Goal: Task Accomplishment & Management: Use online tool/utility

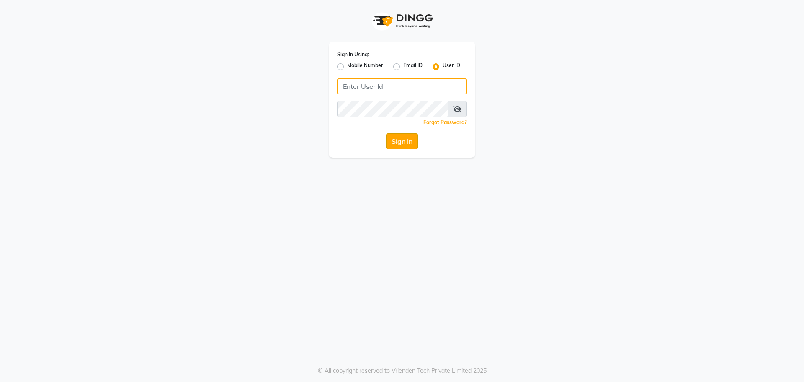
type input "spartans"
click at [392, 142] on button "Sign In" at bounding box center [402, 141] width 32 height 16
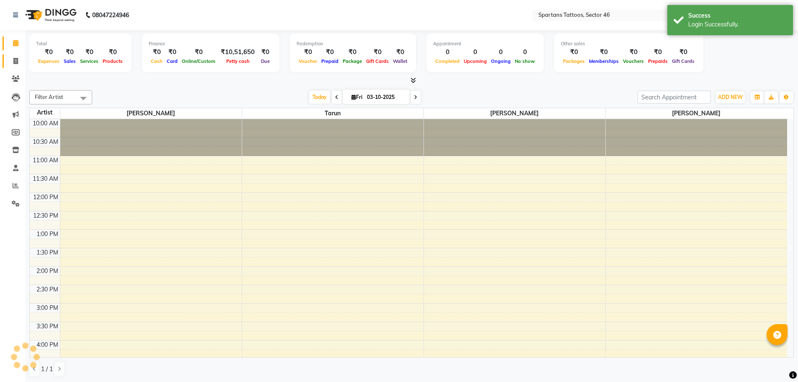
click at [15, 62] on icon at bounding box center [15, 61] width 5 height 6
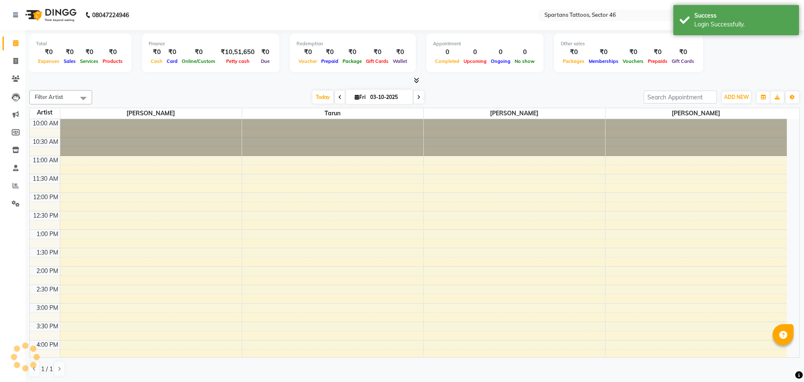
select select "6556"
select select "service"
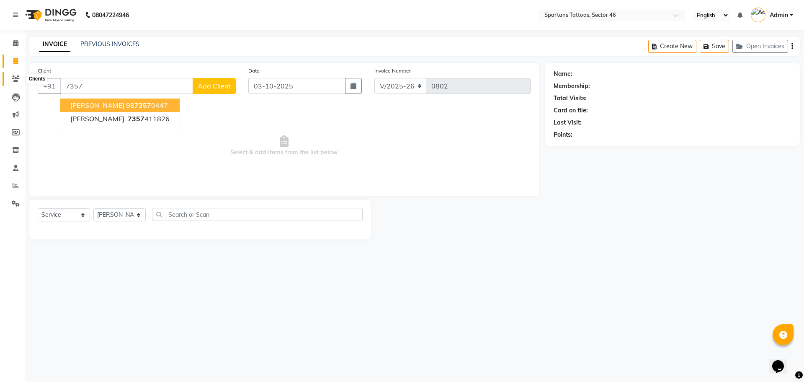
type input "7357"
click at [22, 78] on span at bounding box center [15, 79] width 15 height 10
click at [8, 79] on span at bounding box center [15, 79] width 15 height 10
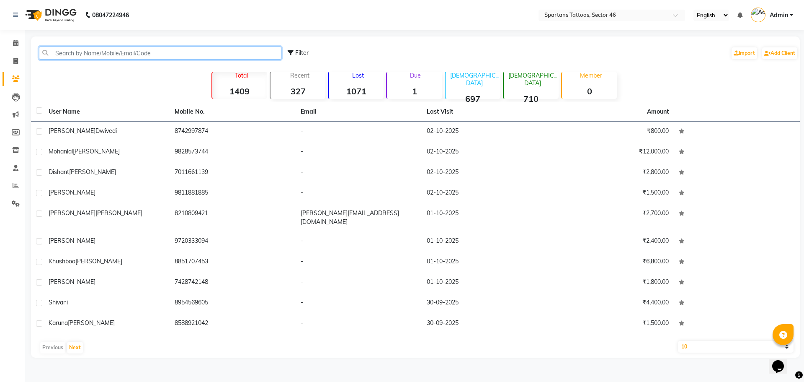
click at [152, 49] on input "text" at bounding box center [160, 52] width 243 height 13
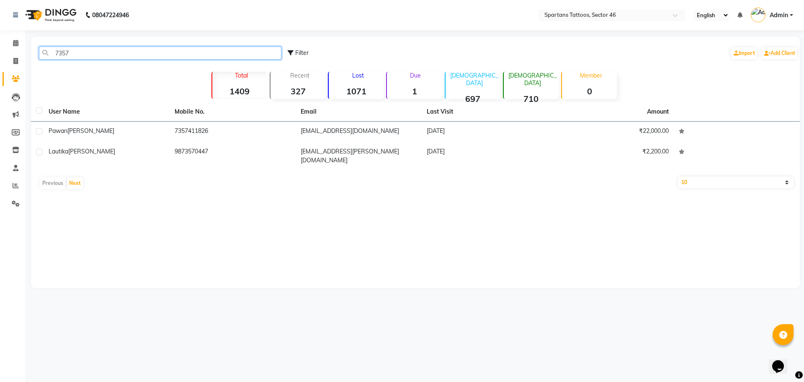
type input "7357"
